Goal: Check status: Check status

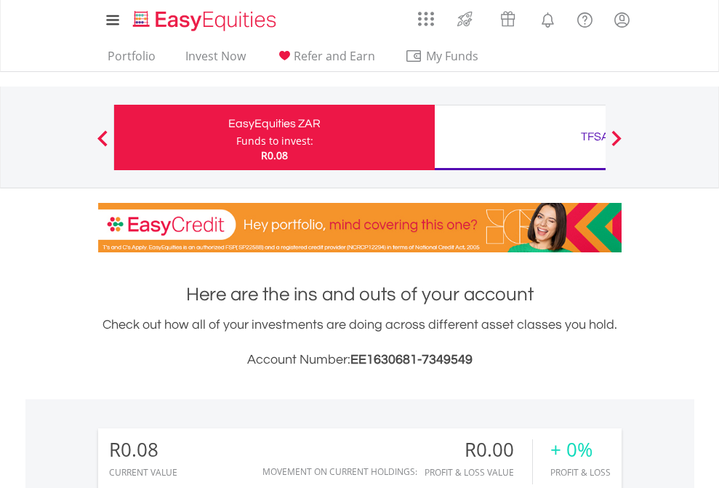
scroll to position [140, 228]
click at [236, 137] on div "Funds to invest:" at bounding box center [274, 141] width 77 height 15
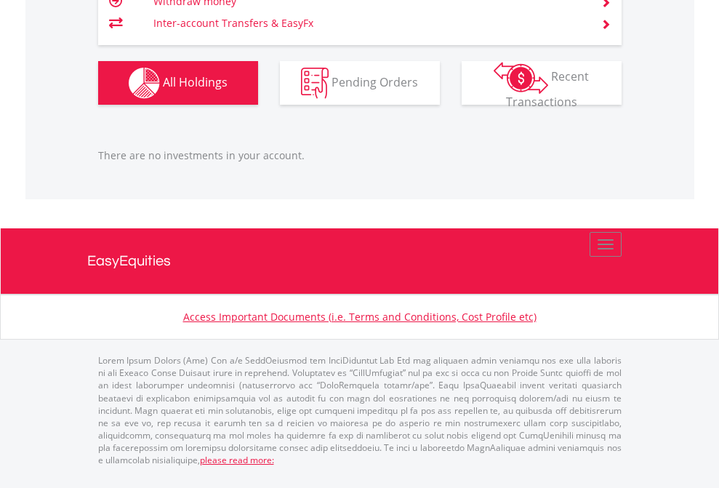
scroll to position [140, 228]
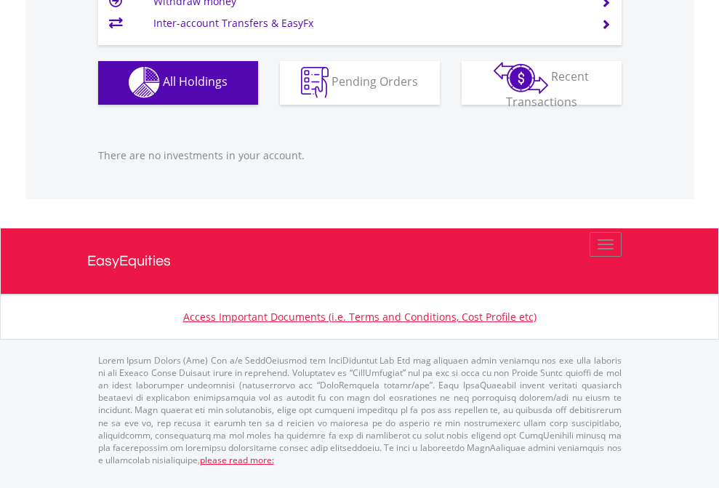
scroll to position [1439, 0]
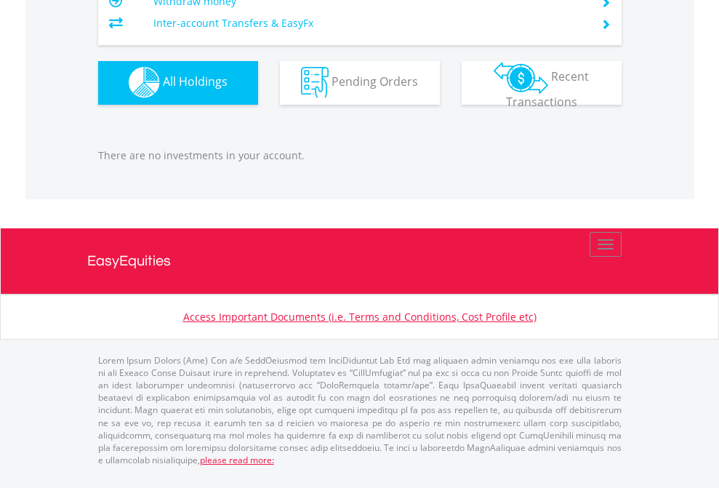
scroll to position [140, 228]
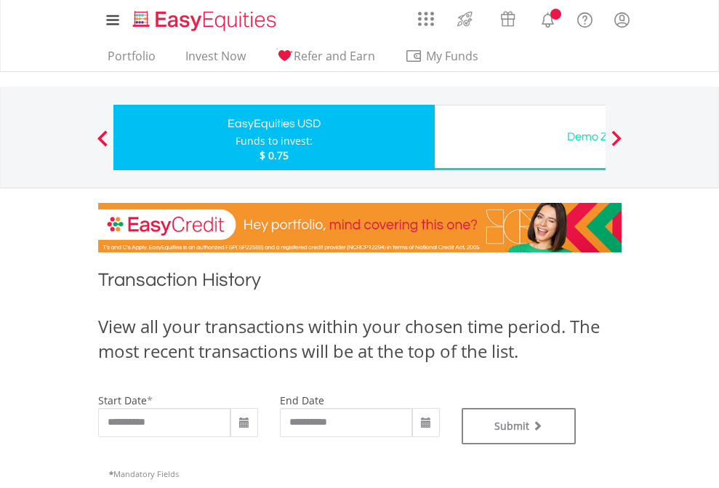
type input "**********"
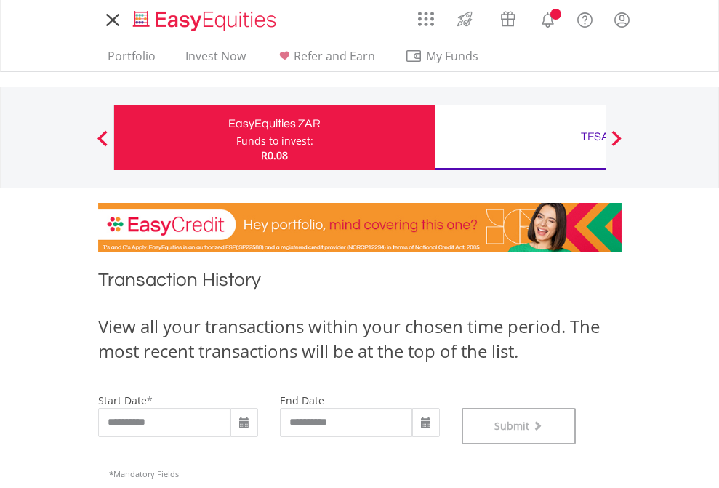
scroll to position [589, 0]
click at [520, 137] on div "TFSA" at bounding box center [594, 136] width 303 height 20
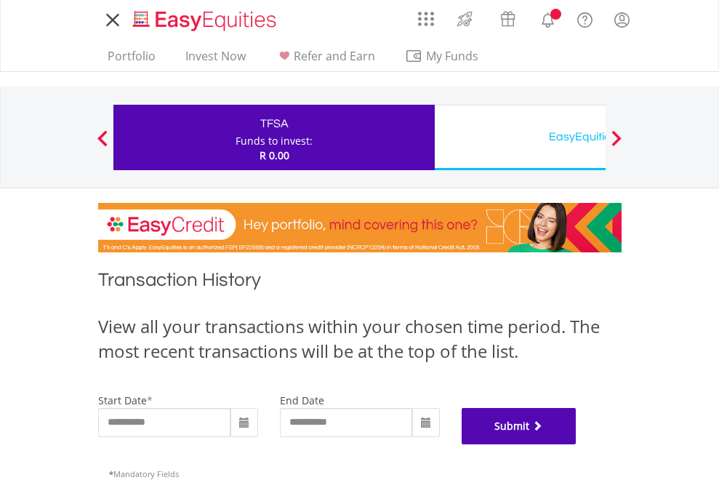
click at [576, 444] on button "Submit" at bounding box center [519, 426] width 115 height 36
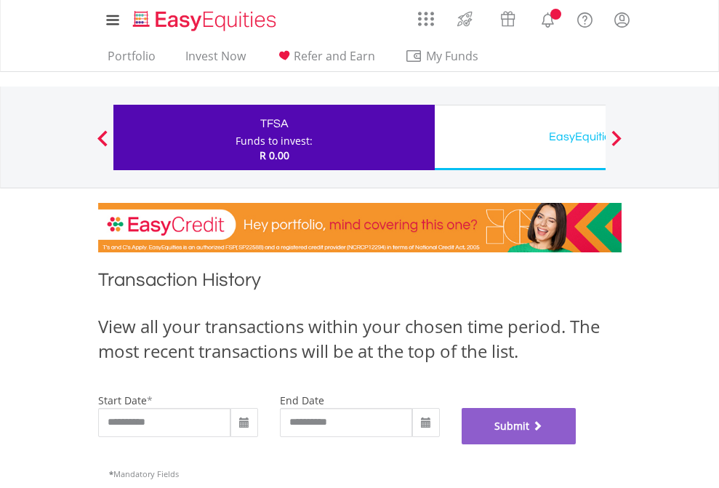
scroll to position [589, 0]
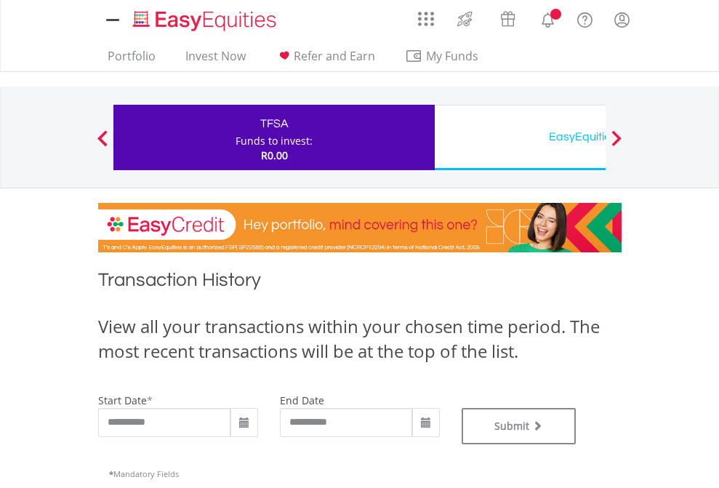
click at [520, 137] on div "EasyEquities USD" at bounding box center [594, 136] width 303 height 20
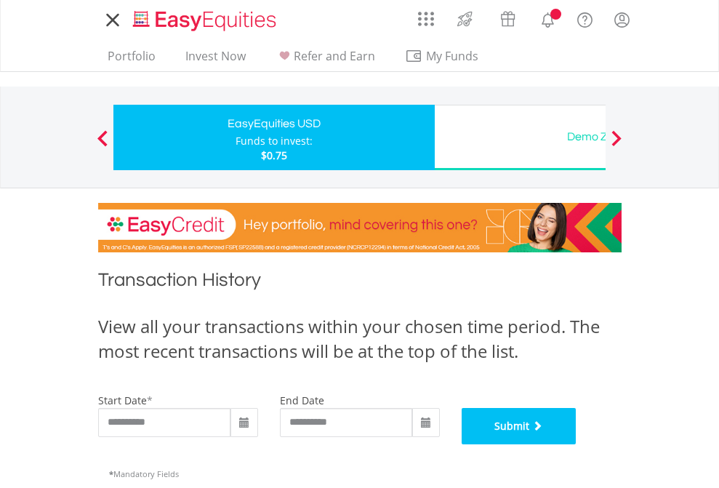
click at [576, 444] on button "Submit" at bounding box center [519, 426] width 115 height 36
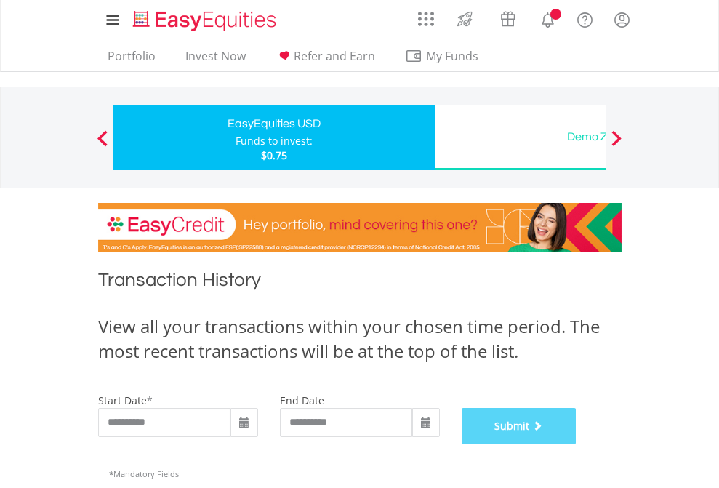
scroll to position [589, 0]
